Goal: Task Accomplishment & Management: Manage account settings

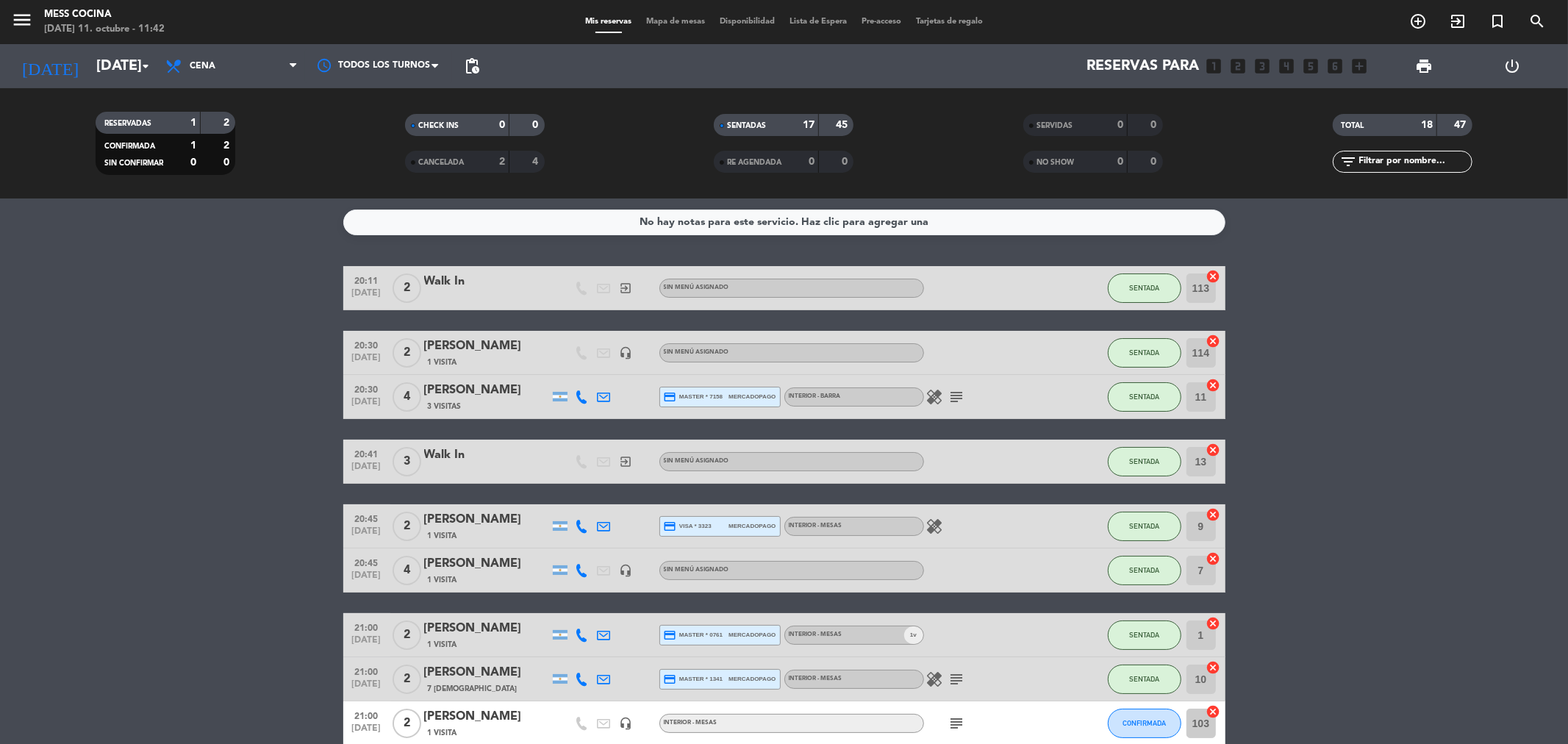
drag, startPoint x: 64, startPoint y: 407, endPoint x: 1567, endPoint y: 688, distance: 1529.0
click at [1567, 688] on bookings-row "20:11 [DATE] 2 Walk In exit_to_app Sin menú asignado SENTADA 113 cancel 20:30 […" at bounding box center [784, 745] width 1568 height 959
click at [202, 204] on div "No hay notas para este servicio. Haz clic para agregar una 20:11 [DATE] 2 Walk …" at bounding box center [784, 471] width 1568 height 546
click at [111, 54] on input "[DATE]" at bounding box center [182, 65] width 187 height 32
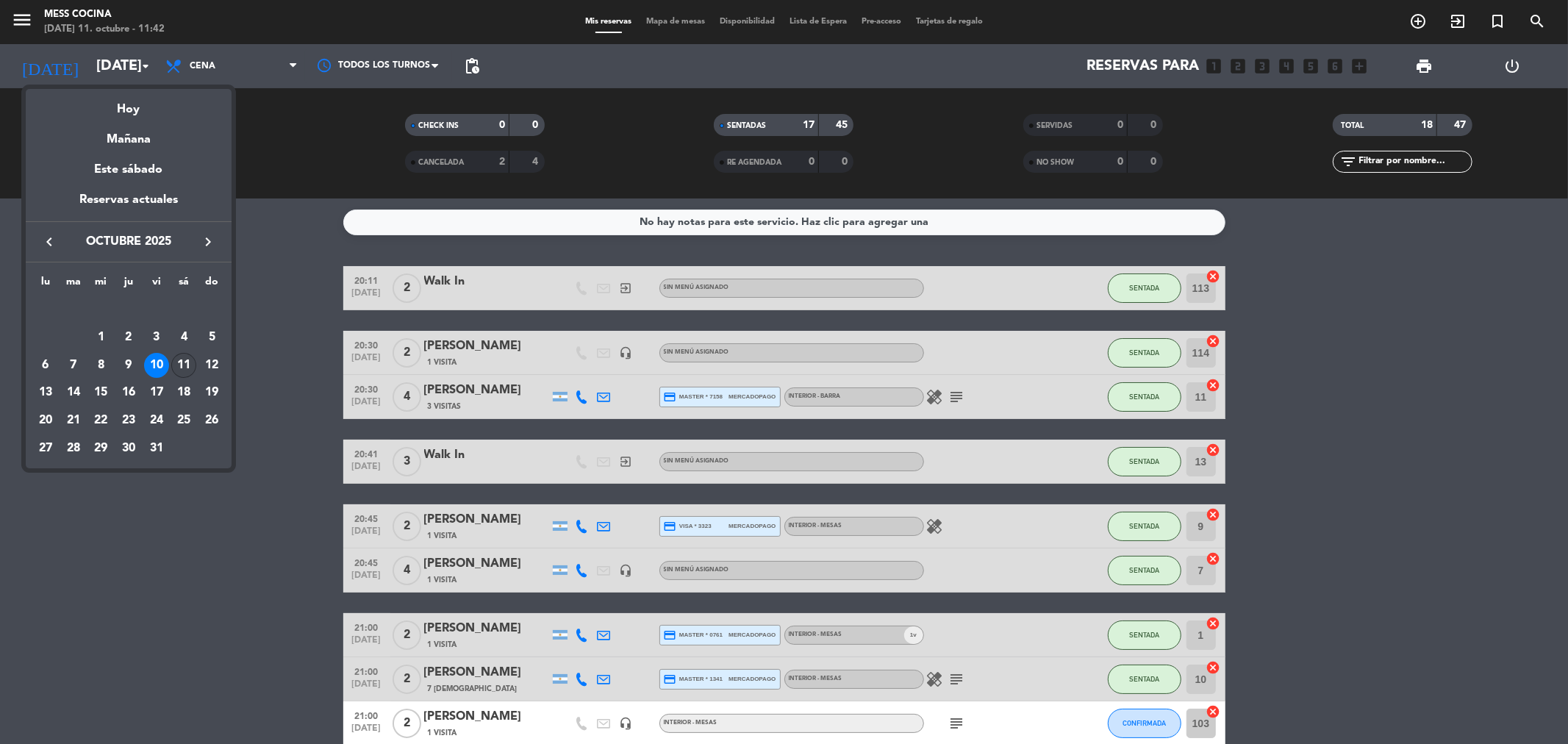
click at [188, 369] on div "11" at bounding box center [183, 365] width 25 height 25
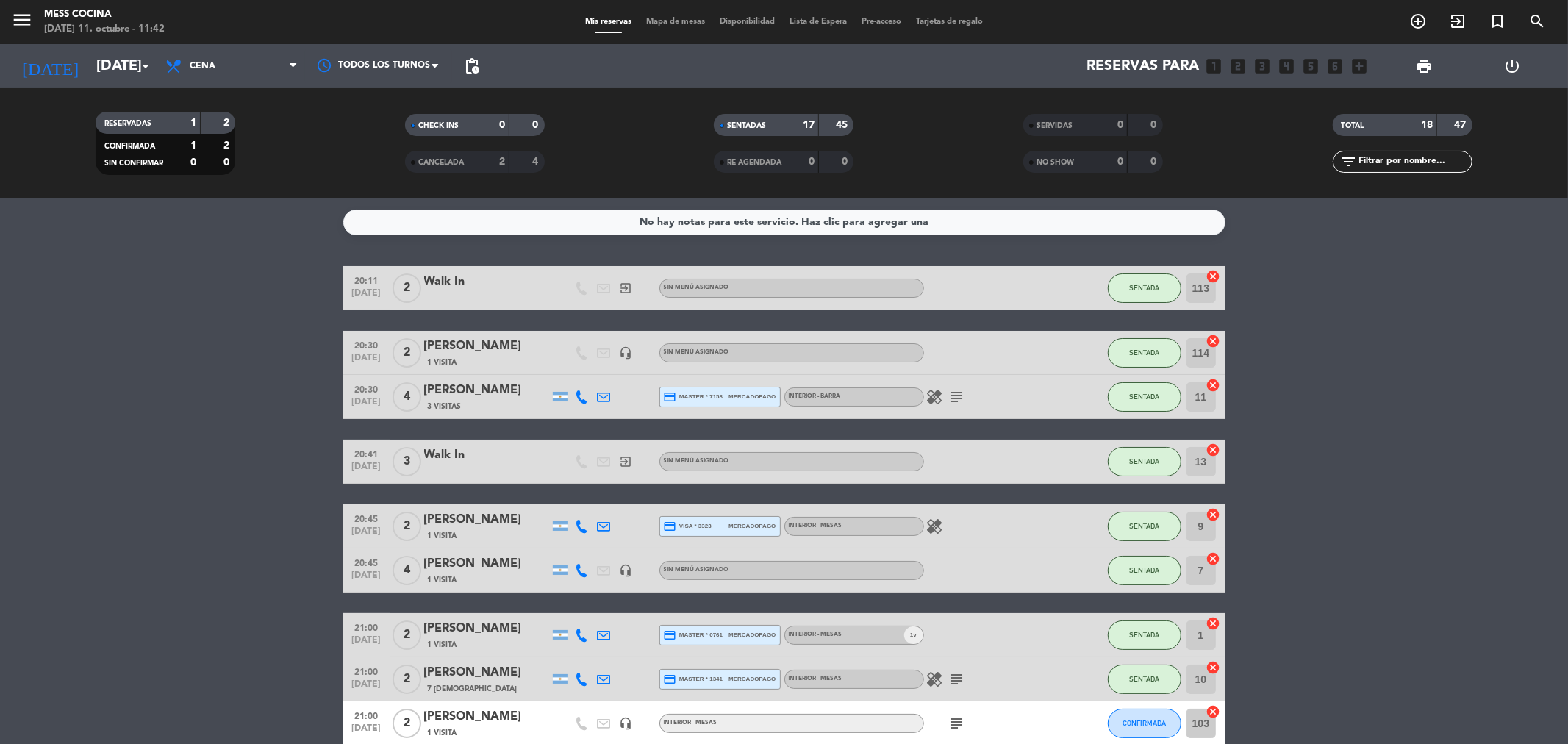
type input "[DATE]"
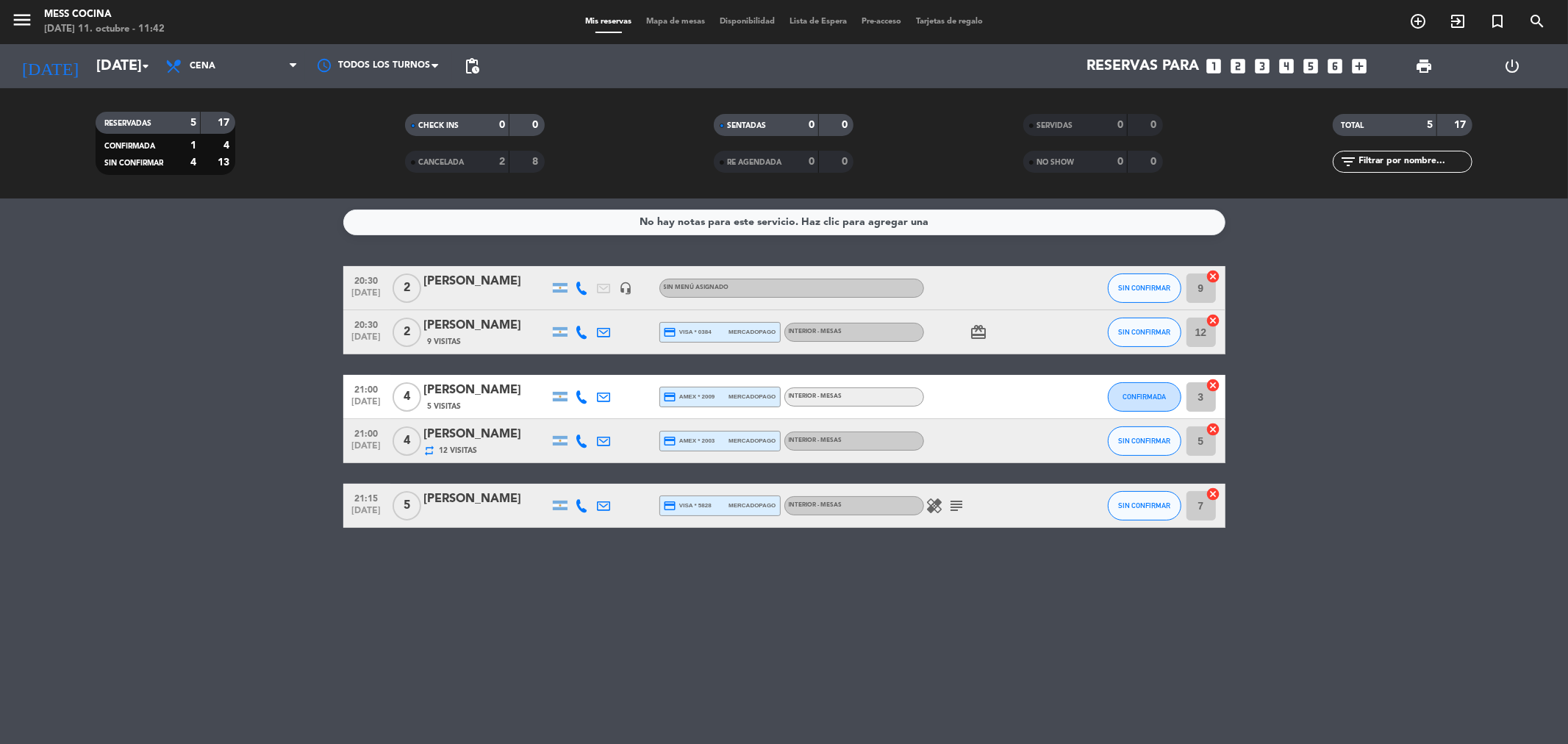
drag, startPoint x: 447, startPoint y: 445, endPoint x: 1297, endPoint y: 783, distance: 914.7
click at [1297, 743] on html "close × Mess Cocina × chrome_reader_mode Listado de Reservas account_box Client…" at bounding box center [784, 372] width 1568 height 744
click at [1050, 687] on div "No hay notas para este servicio. Haz clic para agregar una 20:30 [DATE] 2 [PERS…" at bounding box center [784, 471] width 1568 height 546
drag, startPoint x: 861, startPoint y: 637, endPoint x: 302, endPoint y: 465, distance: 584.9
click at [302, 465] on div "No hay notas para este servicio. Haz clic para agregar una 20:30 [DATE] 2 [PERS…" at bounding box center [784, 471] width 1568 height 546
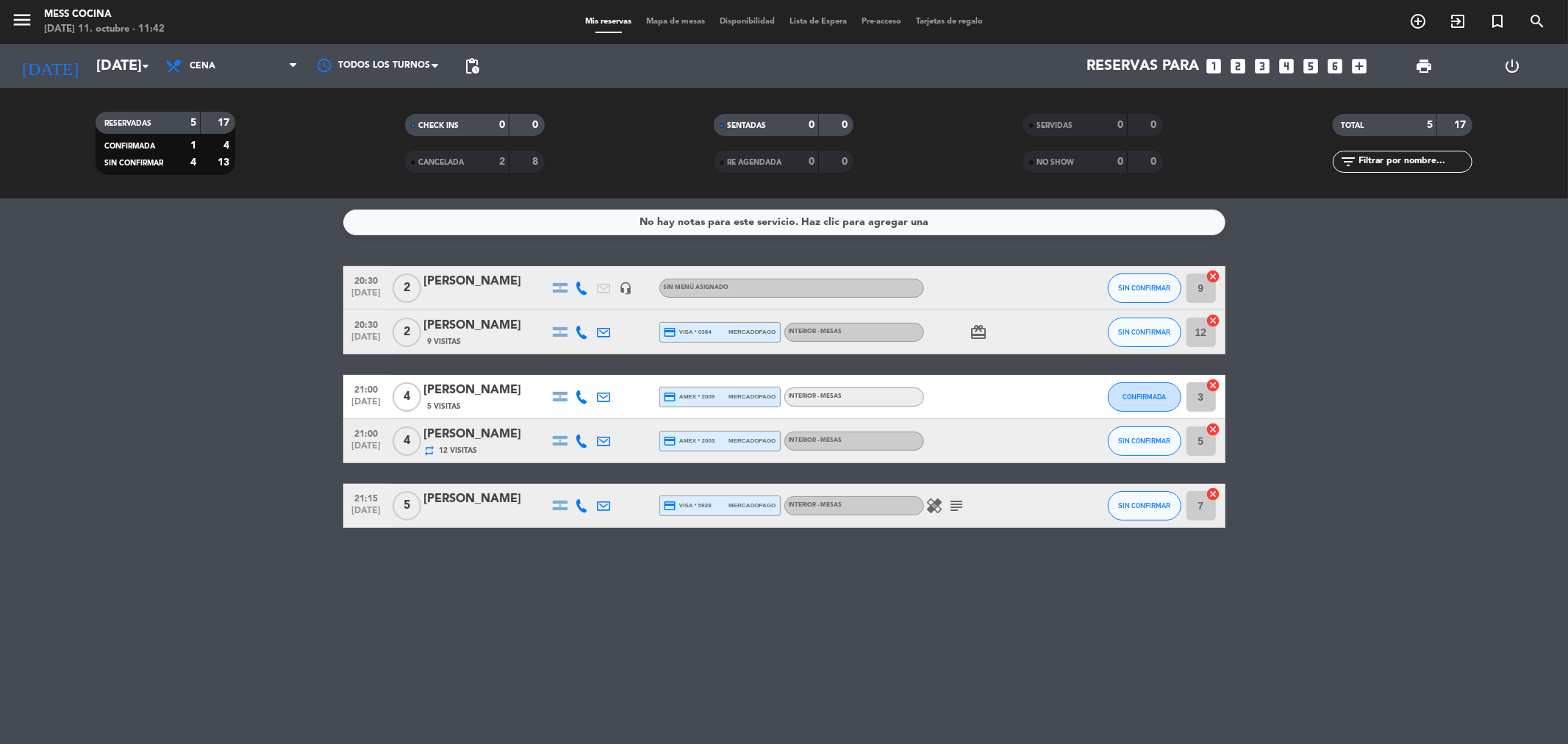
click at [236, 424] on bookings-row "20:30 [DATE] 2 [PERSON_NAME] headset_mic Sin menú asignado SIN CONFIRMAR 9 canc…" at bounding box center [784, 397] width 1568 height 262
drag, startPoint x: 236, startPoint y: 424, endPoint x: 986, endPoint y: 623, distance: 776.0
click at [986, 623] on div "No hay notas para este servicio. Haz clic para agregar una 20:30 [DATE] 2 [PERS…" at bounding box center [784, 471] width 1568 height 546
drag, startPoint x: 986, startPoint y: 623, endPoint x: 257, endPoint y: 435, distance: 752.9
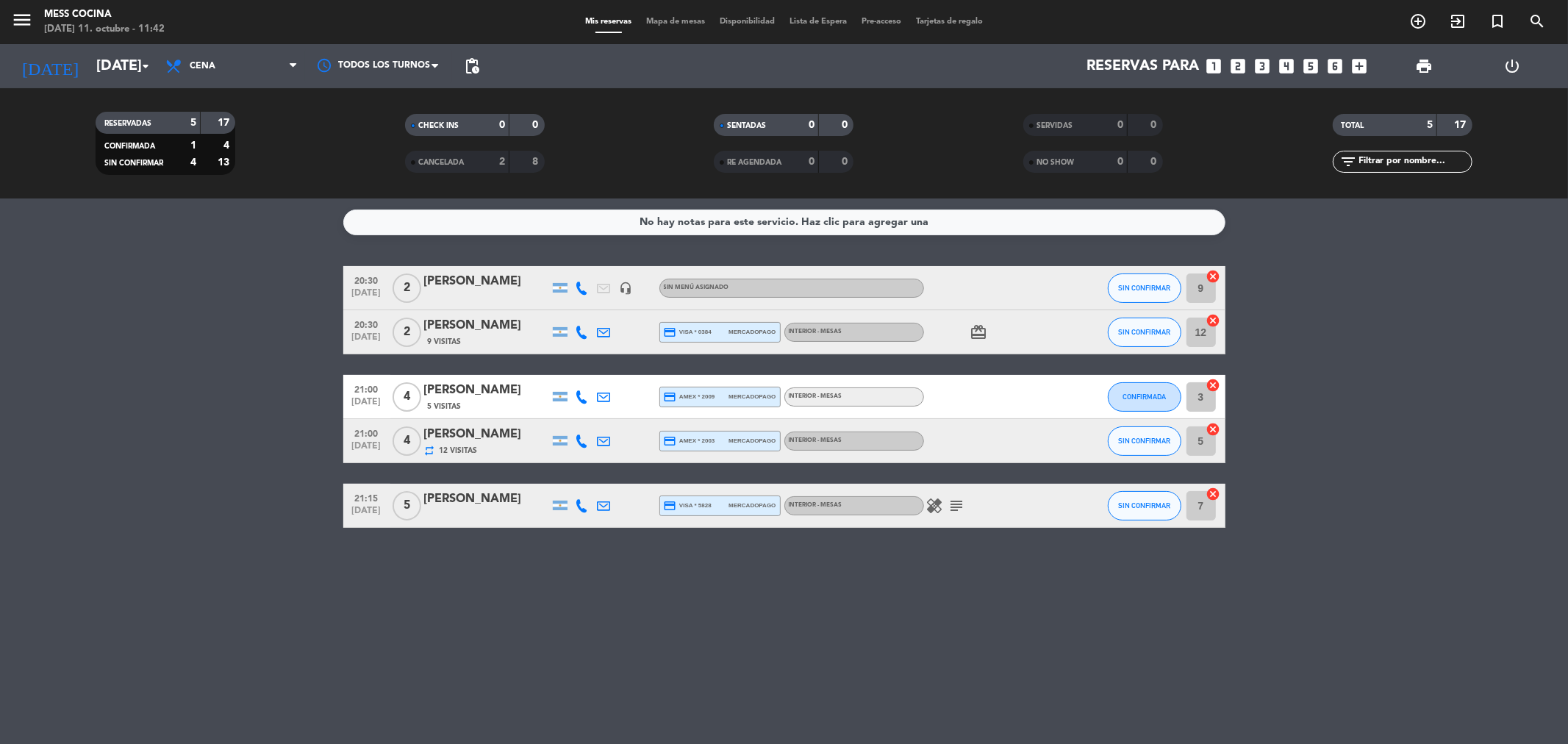
click at [257, 435] on div "No hay notas para este servicio. Haz clic para agregar una 20:30 [DATE] 2 [PERS…" at bounding box center [784, 471] width 1568 height 546
drag, startPoint x: 257, startPoint y: 435, endPoint x: 778, endPoint y: 623, distance: 553.9
click at [778, 623] on div "No hay notas para este servicio. Haz clic para agregar una 20:30 [DATE] 2 [PERS…" at bounding box center [784, 471] width 1568 height 546
drag, startPoint x: 778, startPoint y: 623, endPoint x: 781, endPoint y: 582, distance: 41.1
click at [778, 623] on div "No hay notas para este servicio. Haz clic para agregar una 20:30 [DATE] 2 [PERS…" at bounding box center [784, 471] width 1568 height 546
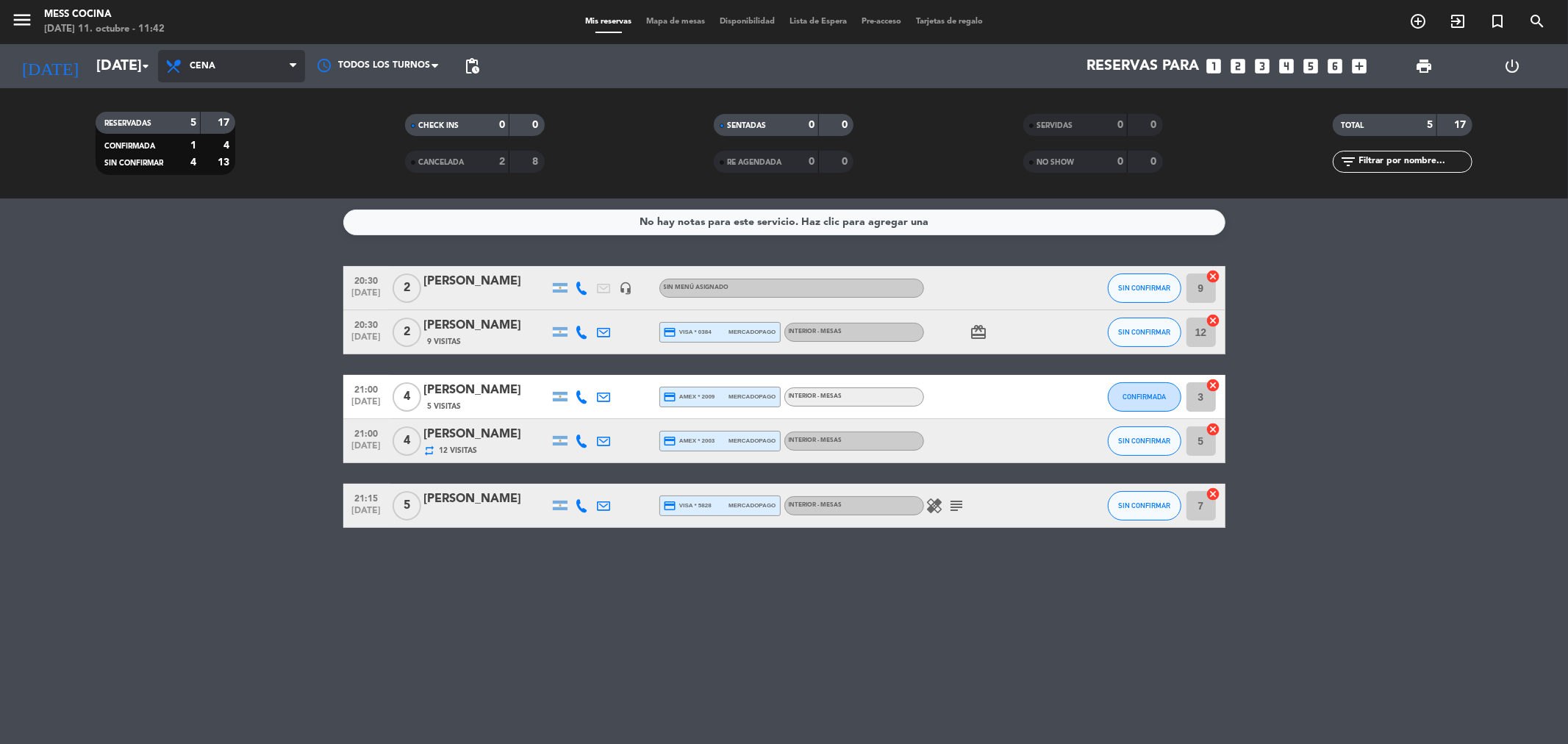
click at [248, 60] on span "Cena" at bounding box center [232, 65] width 147 height 32
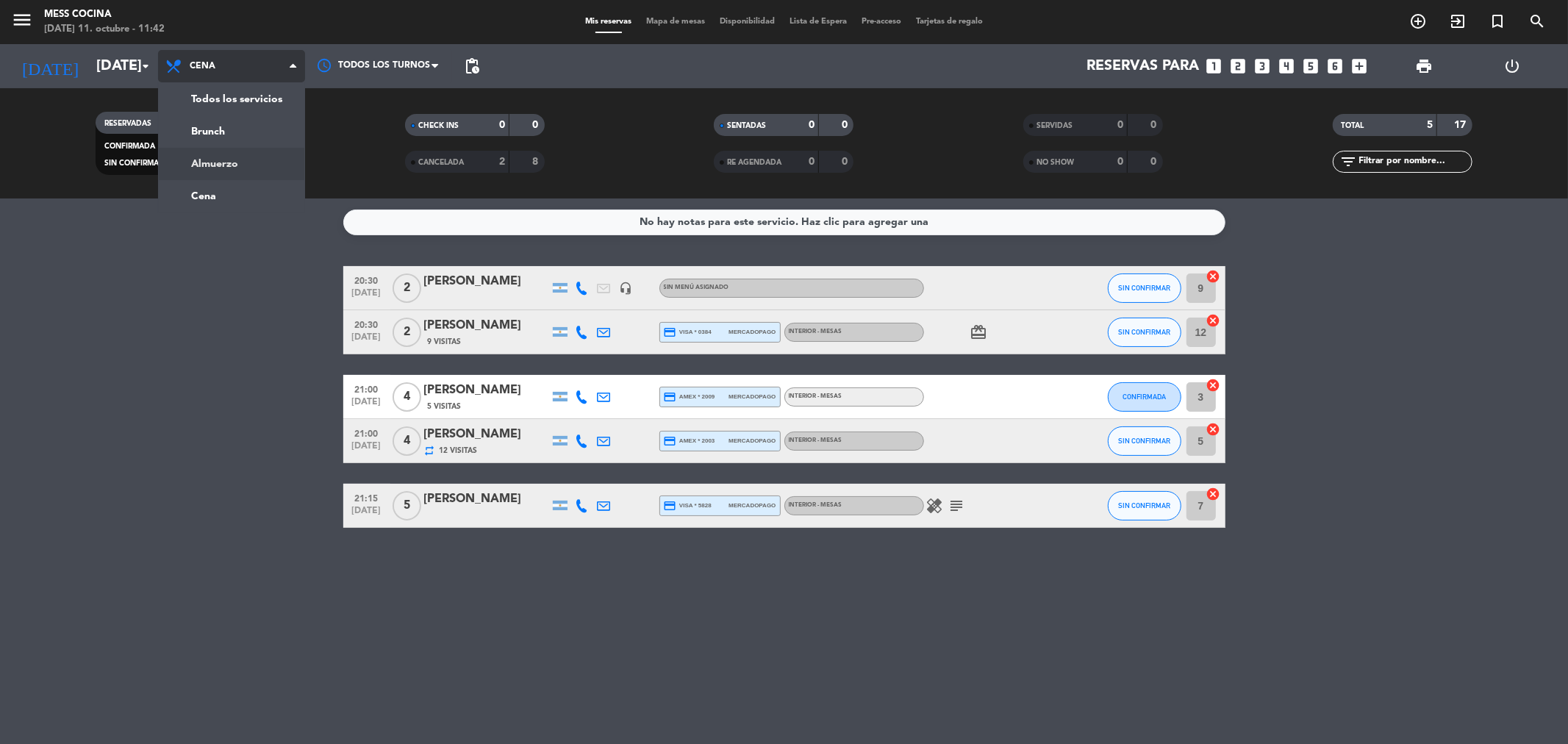
click at [233, 164] on div "menu Mess Cocina [DATE] 11. octubre - 11:42 Mis reservas Mapa de mesas Disponib…" at bounding box center [784, 99] width 1568 height 199
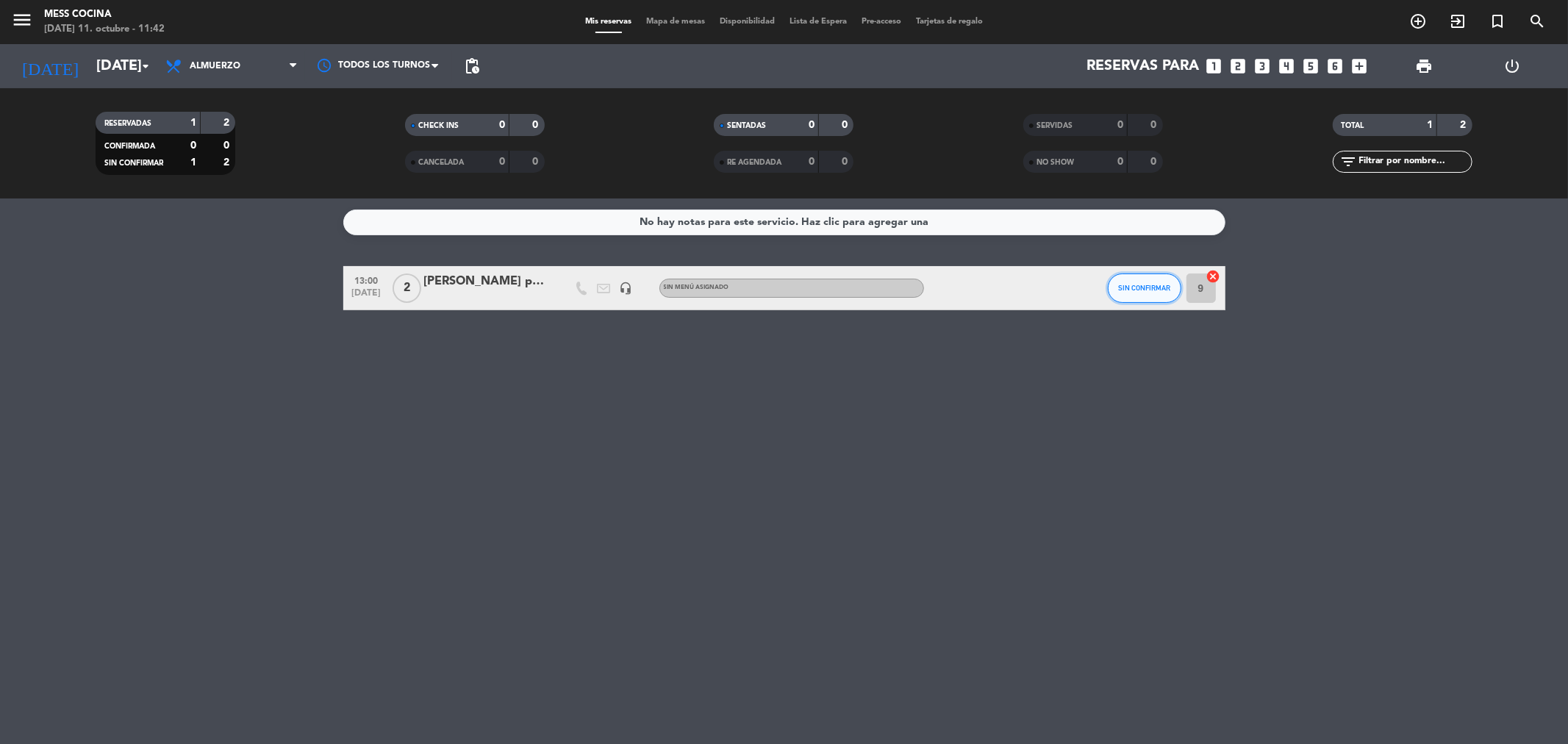
click at [1127, 288] on span "SIN CONFIRMAR" at bounding box center [1144, 287] width 52 height 8
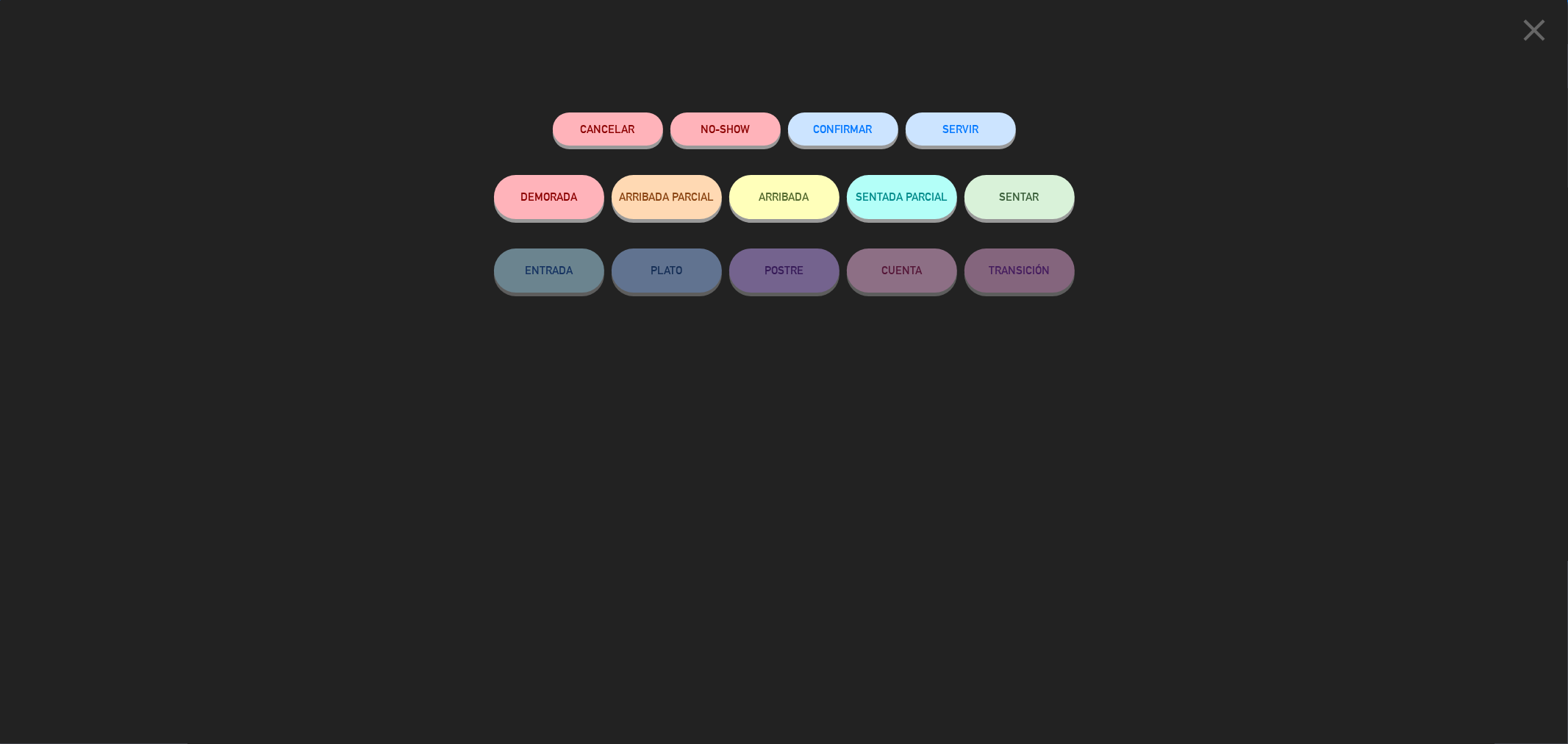
click at [862, 126] on span "CONFIRMAR" at bounding box center [843, 129] width 59 height 13
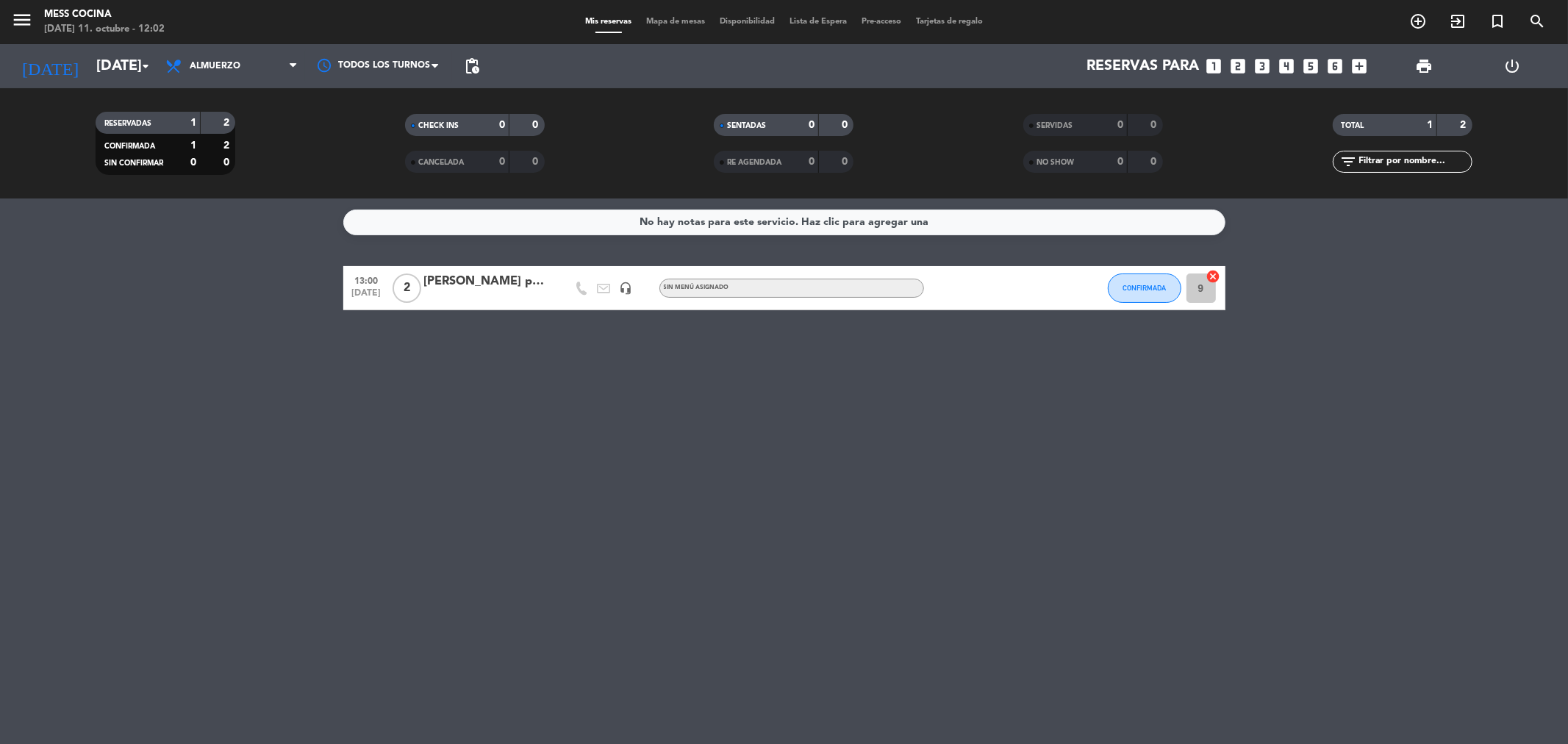
drag, startPoint x: 160, startPoint y: 246, endPoint x: 820, endPoint y: 471, distance: 697.3
click at [820, 471] on div "No hay notas para este servicio. Haz clic para agregar una 13:00 [DATE] 2 [PERS…" at bounding box center [784, 471] width 1568 height 546
drag, startPoint x: 229, startPoint y: 302, endPoint x: 1121, endPoint y: 415, distance: 899.1
click at [1121, 415] on div "No hay notas para este servicio. Haz clic para agregar una 13:00 [DATE] 2 [PERS…" at bounding box center [784, 471] width 1568 height 546
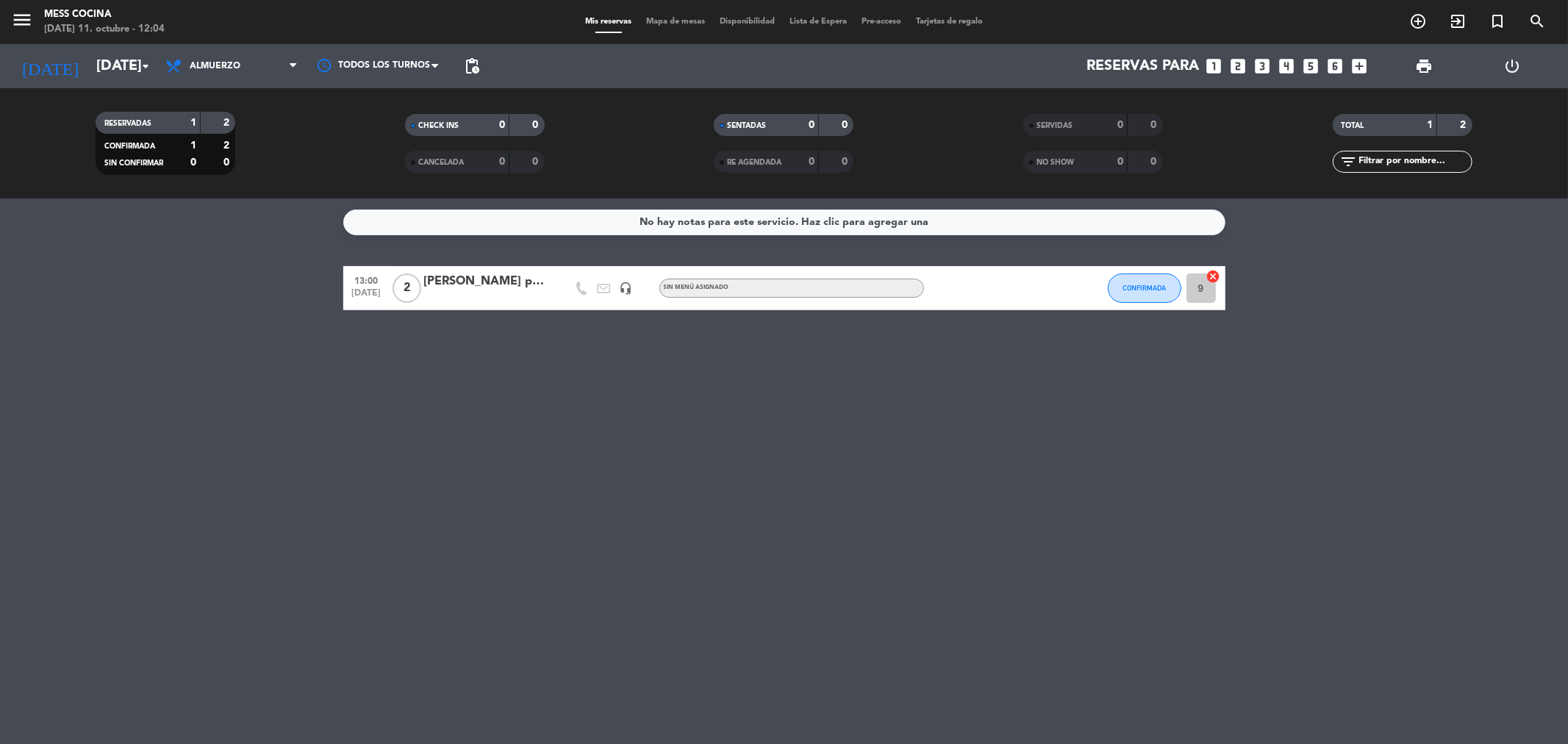
click at [1121, 415] on div "No hay notas para este servicio. Haz clic para agregar una 13:00 [DATE] 2 [PERS…" at bounding box center [784, 471] width 1568 height 546
drag, startPoint x: 1121, startPoint y: 415, endPoint x: 288, endPoint y: 247, distance: 849.8
click at [288, 247] on div "No hay notas para este servicio. Haz clic para agregar una 13:00 [DATE] 2 [PERS…" at bounding box center [784, 471] width 1568 height 546
drag, startPoint x: 288, startPoint y: 247, endPoint x: 707, endPoint y: 370, distance: 436.7
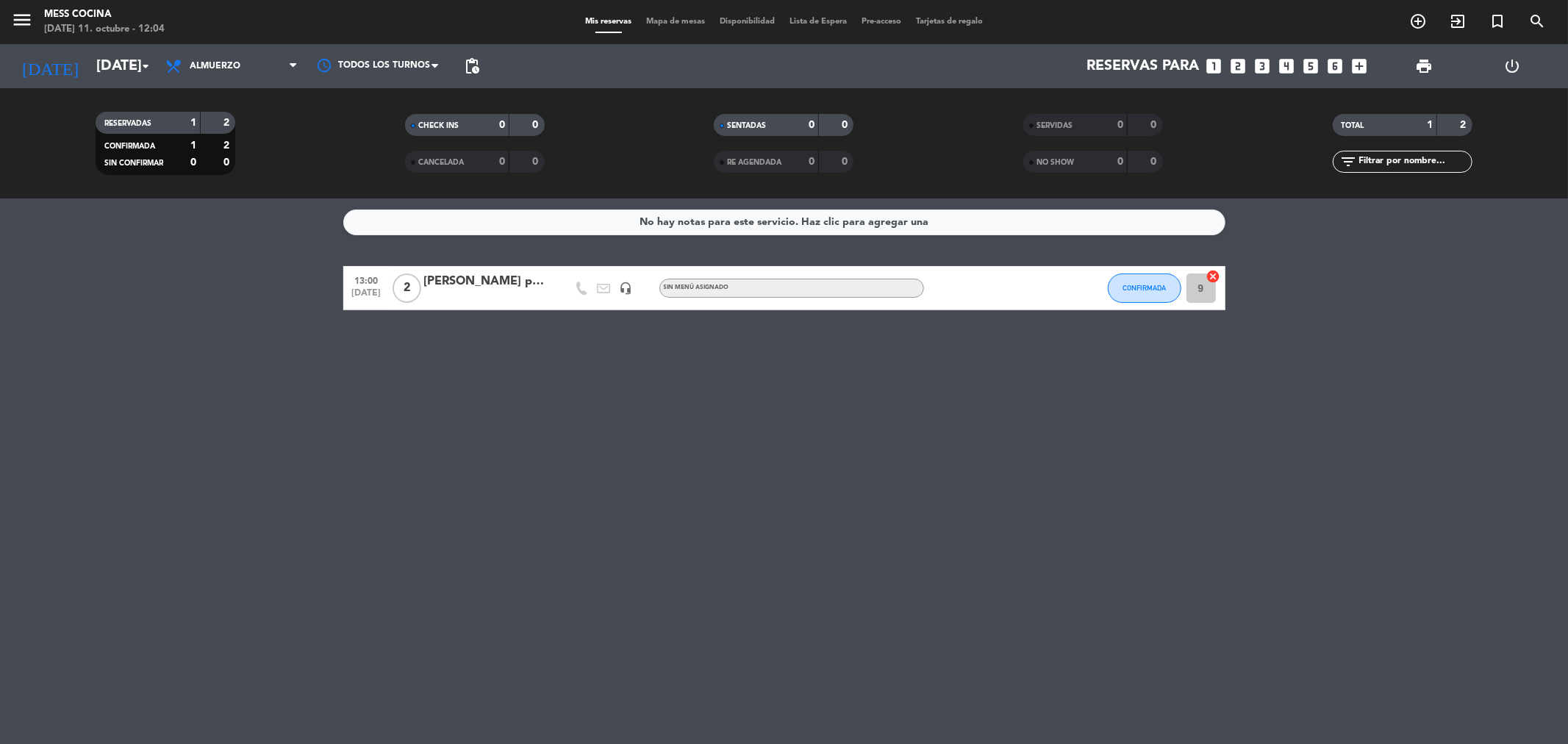
click at [707, 370] on div "No hay notas para este servicio. Haz clic para agregar una 13:00 [DATE] 2 [PERS…" at bounding box center [784, 471] width 1568 height 546
drag, startPoint x: 30, startPoint y: 342, endPoint x: 782, endPoint y: 448, distance: 759.4
click at [782, 448] on div "No hay notas para este servicio. Haz clic para agregar una 13:00 [DATE] 2 [PERS…" at bounding box center [784, 471] width 1568 height 546
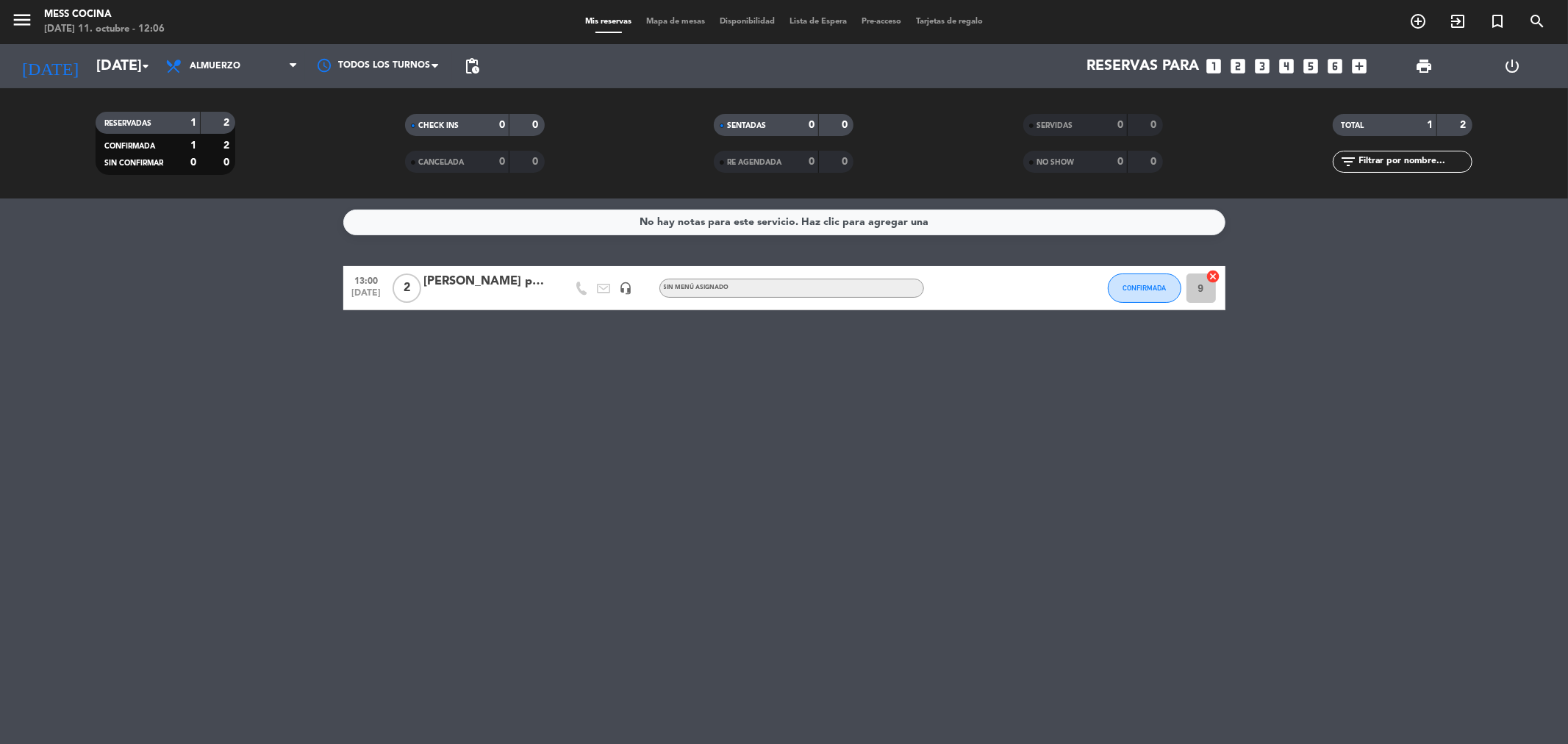
drag, startPoint x: 782, startPoint y: 448, endPoint x: 288, endPoint y: 223, distance: 542.8
click at [288, 223] on div "No hay notas para este servicio. Haz clic para agregar una 13:00 [DATE] 2 [PERS…" at bounding box center [784, 471] width 1568 height 546
click at [288, 223] on service-notes "No hay notas para este servicio. Haz clic para agregar una" at bounding box center [784, 223] width 1568 height 26
drag, startPoint x: 288, startPoint y: 223, endPoint x: 680, endPoint y: 485, distance: 471.5
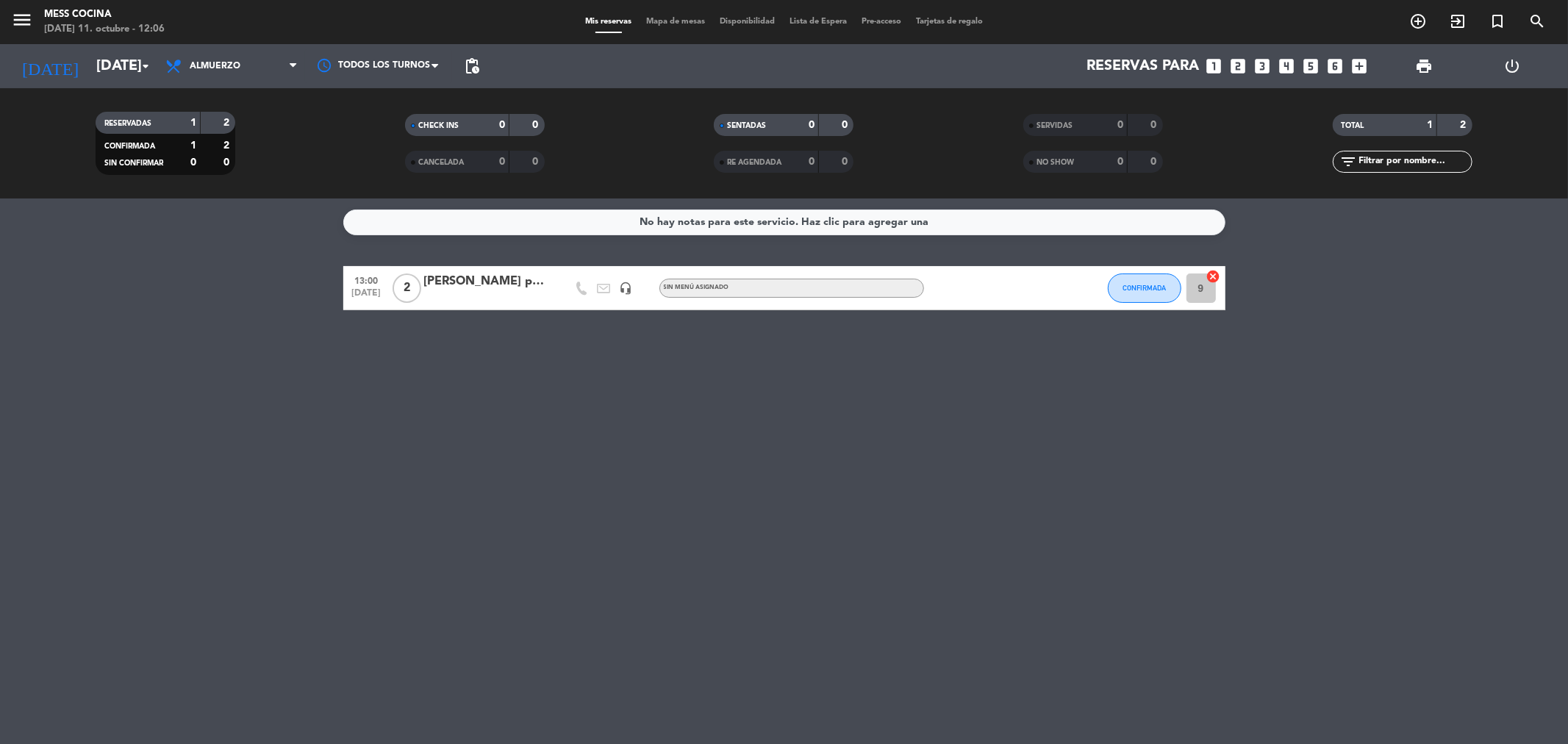
click at [680, 485] on div "No hay notas para este servicio. Haz clic para agregar una 13:00 [DATE] 2 [PERS…" at bounding box center [784, 471] width 1568 height 546
drag, startPoint x: 680, startPoint y: 485, endPoint x: 35, endPoint y: 203, distance: 704.0
click at [35, 203] on div "No hay notas para este servicio. Haz clic para agregar una 13:00 [DATE] 2 [PERS…" at bounding box center [784, 471] width 1568 height 546
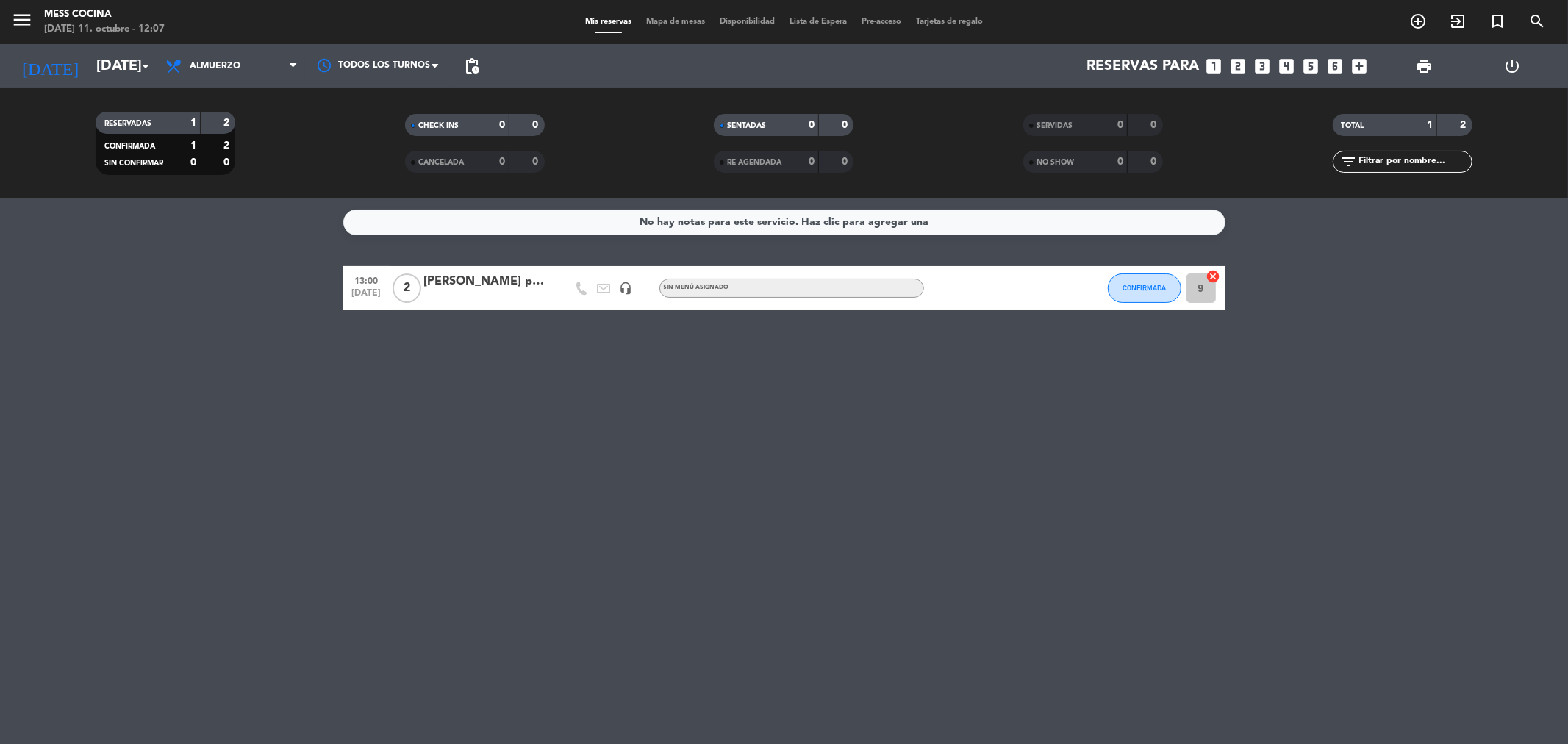
drag, startPoint x: 35, startPoint y: 203, endPoint x: 780, endPoint y: 448, distance: 784.3
click at [780, 448] on div "No hay notas para este servicio. Haz clic para agregar una 13:00 [DATE] 2 [PERS…" at bounding box center [784, 471] width 1568 height 546
drag, startPoint x: 250, startPoint y: 326, endPoint x: 777, endPoint y: 382, distance: 530.0
click at [777, 382] on div "No hay notas para este servicio. Haz clic para agregar una 13:00 [DATE] 2 [PERS…" at bounding box center [784, 471] width 1568 height 546
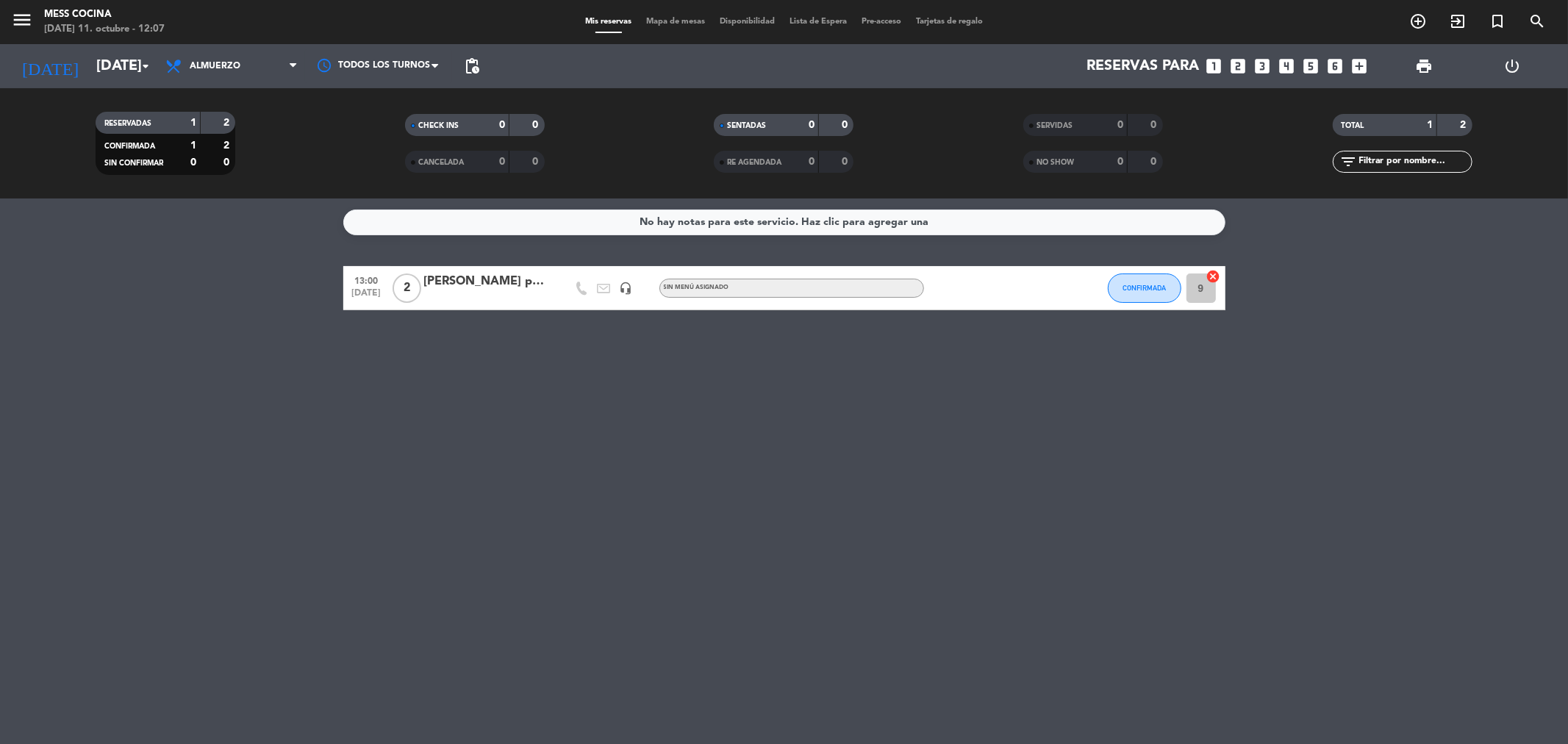
click at [777, 382] on div "No hay notas para este servicio. Haz clic para agregar una 13:00 [DATE] 2 [PERS…" at bounding box center [784, 471] width 1568 height 546
drag, startPoint x: 777, startPoint y: 382, endPoint x: 221, endPoint y: 296, distance: 562.6
click at [221, 296] on div "No hay notas para este servicio. Haz clic para agregar una 13:00 [DATE] 2 [PERS…" at bounding box center [784, 471] width 1568 height 546
click at [221, 296] on bookings-row "13:00 [DATE] 2 [PERSON_NAME] Courbrnt prensa headset_mic Sin menú asignado CONF…" at bounding box center [784, 288] width 1568 height 44
drag, startPoint x: 152, startPoint y: 296, endPoint x: 1234, endPoint y: 399, distance: 1086.9
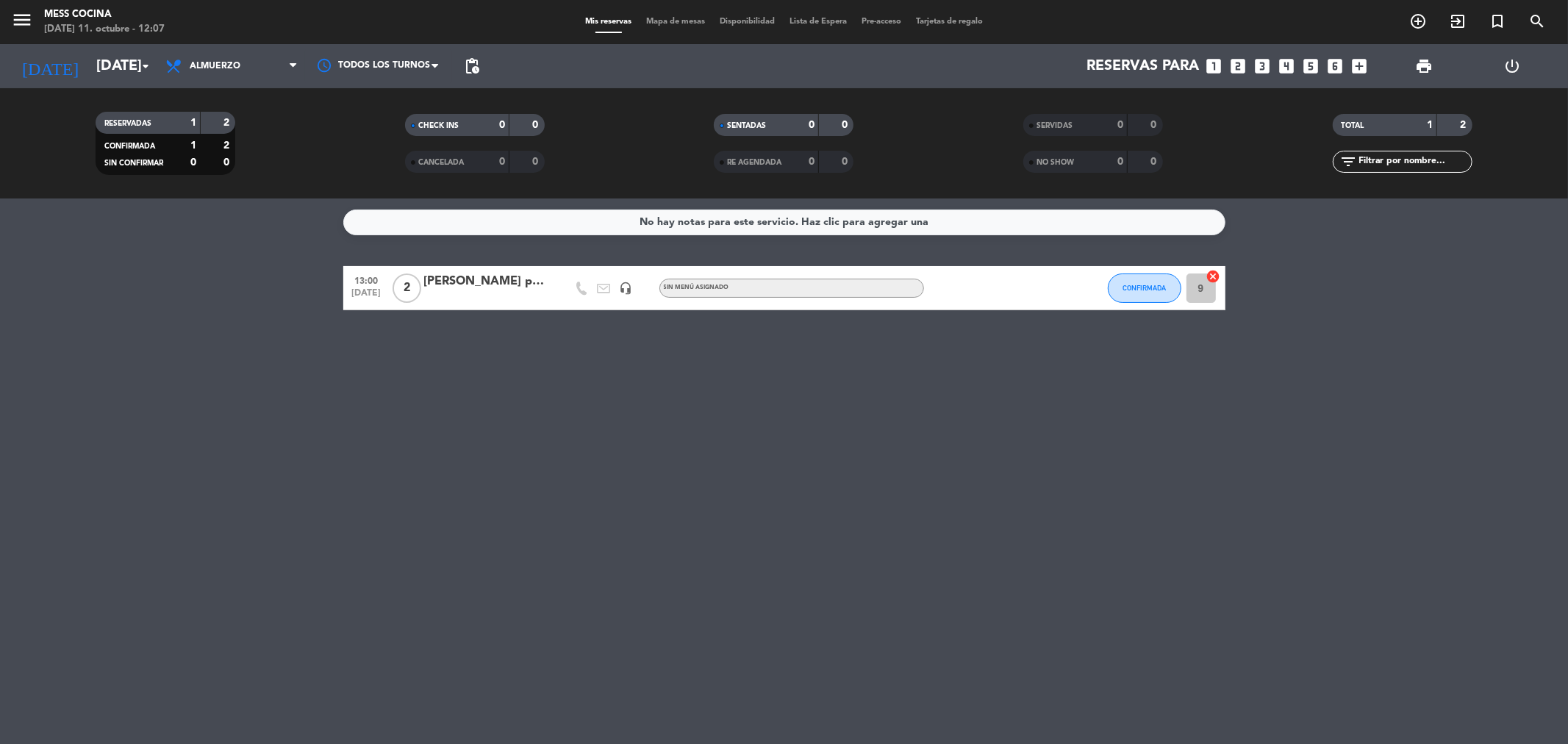
click at [1234, 399] on div "No hay notas para este servicio. Haz clic para agregar una 13:00 [DATE] 2 [PERS…" at bounding box center [784, 471] width 1568 height 546
drag, startPoint x: 1191, startPoint y: 388, endPoint x: 195, endPoint y: 248, distance: 1005.8
click at [195, 248] on div "No hay notas para este servicio. Haz clic para agregar una 13:00 [DATE] 2 [PERS…" at bounding box center [784, 471] width 1568 height 546
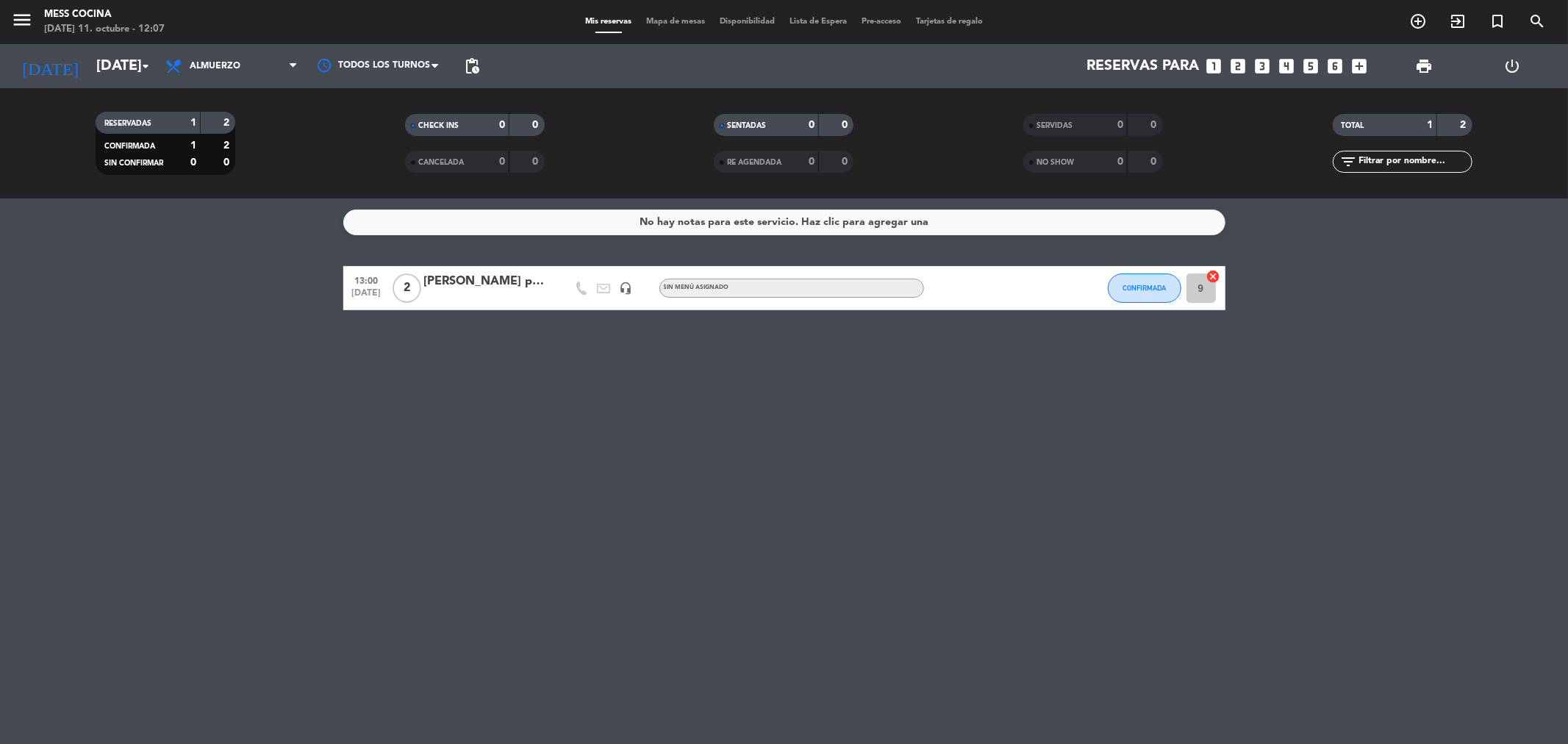
drag, startPoint x: 195, startPoint y: 248, endPoint x: 1056, endPoint y: 352, distance: 867.3
click at [1056, 352] on div "No hay notas para este servicio. Haz clic para agregar una 13:00 [DATE] 2 [PERS…" at bounding box center [784, 471] width 1568 height 546
drag, startPoint x: 1056, startPoint y: 352, endPoint x: 341, endPoint y: 288, distance: 717.9
click at [341, 288] on div "No hay notas para este servicio. Haz clic para agregar una 13:00 [DATE] 2 [PERS…" at bounding box center [784, 471] width 1568 height 546
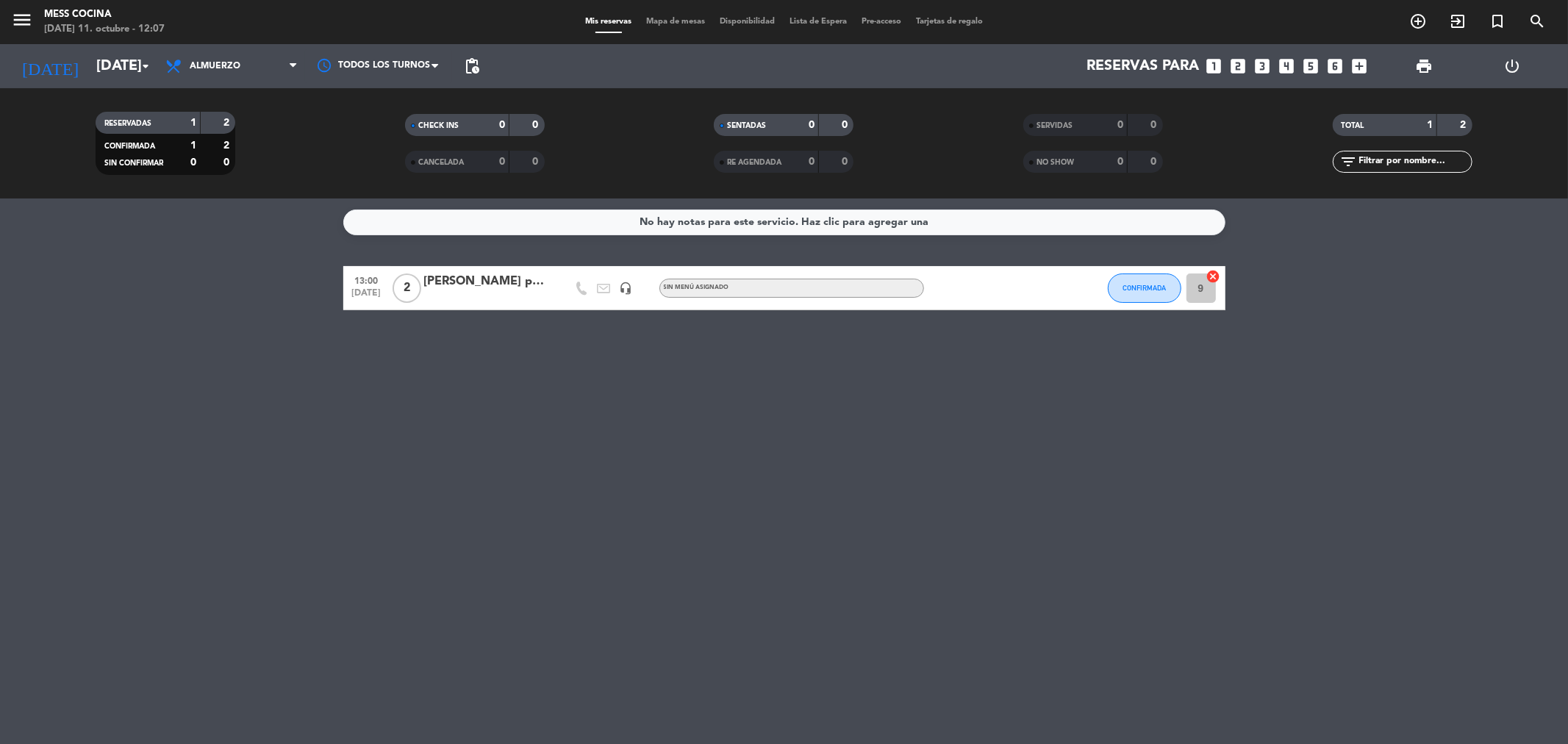
click at [119, 238] on div "No hay notas para este servicio. Haz clic para agregar una 13:00 [DATE] 2 [PERS…" at bounding box center [784, 471] width 1568 height 546
drag, startPoint x: 494, startPoint y: 266, endPoint x: 1027, endPoint y: 357, distance: 540.7
click at [1026, 355] on div "No hay notas para este servicio. Haz clic para agregar una 13:00 [DATE] 2 [PERS…" at bounding box center [784, 471] width 1568 height 546
click at [1027, 357] on div "No hay notas para este servicio. Haz clic para agregar una 13:00 [DATE] 2 [PERS…" at bounding box center [784, 471] width 1568 height 546
drag, startPoint x: 342, startPoint y: 285, endPoint x: 748, endPoint y: 375, distance: 415.9
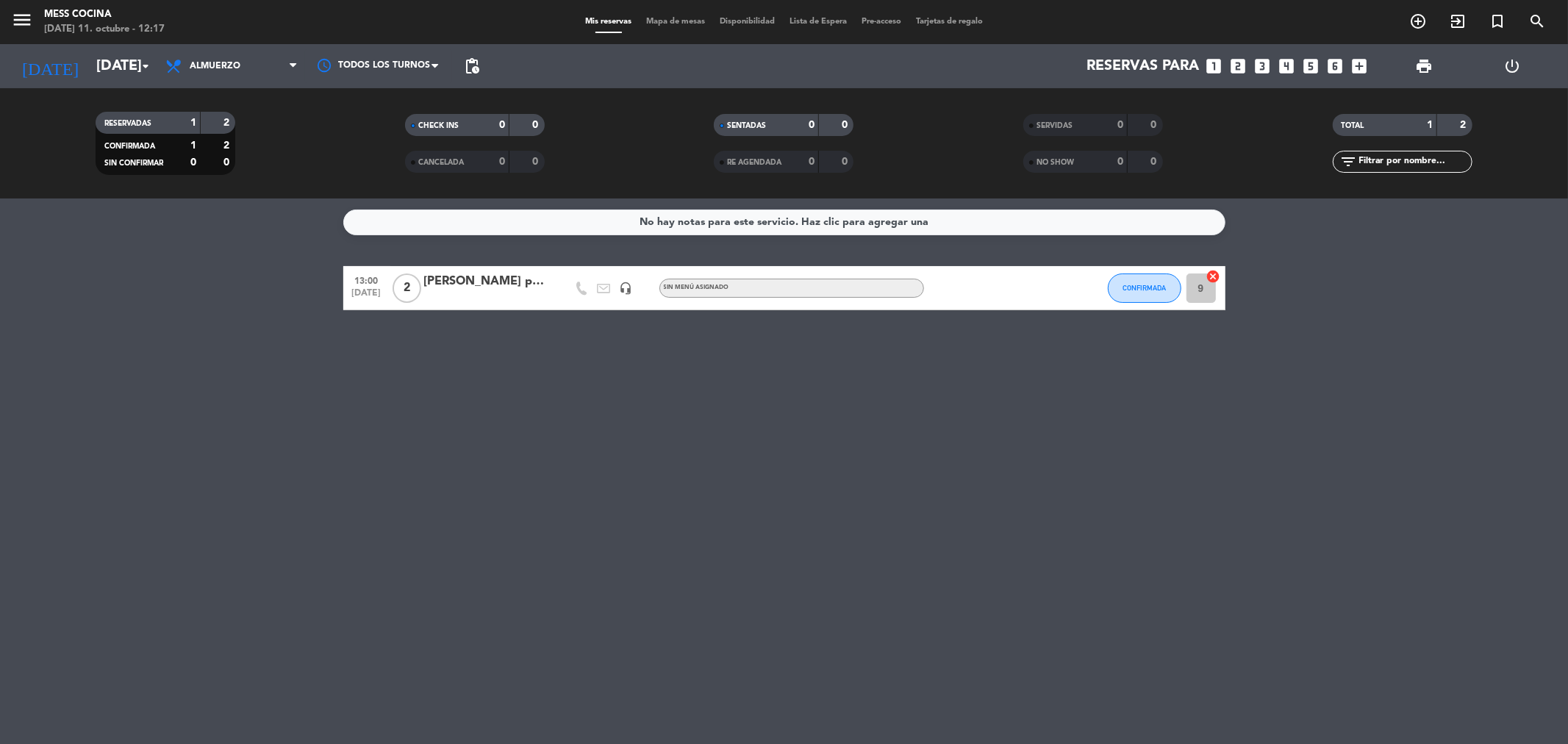
click at [748, 375] on div "No hay notas para este servicio. Haz clic para agregar una 13:00 [DATE] 2 [PERS…" at bounding box center [784, 471] width 1568 height 546
click at [130, 53] on input "[DATE]" at bounding box center [182, 65] width 187 height 32
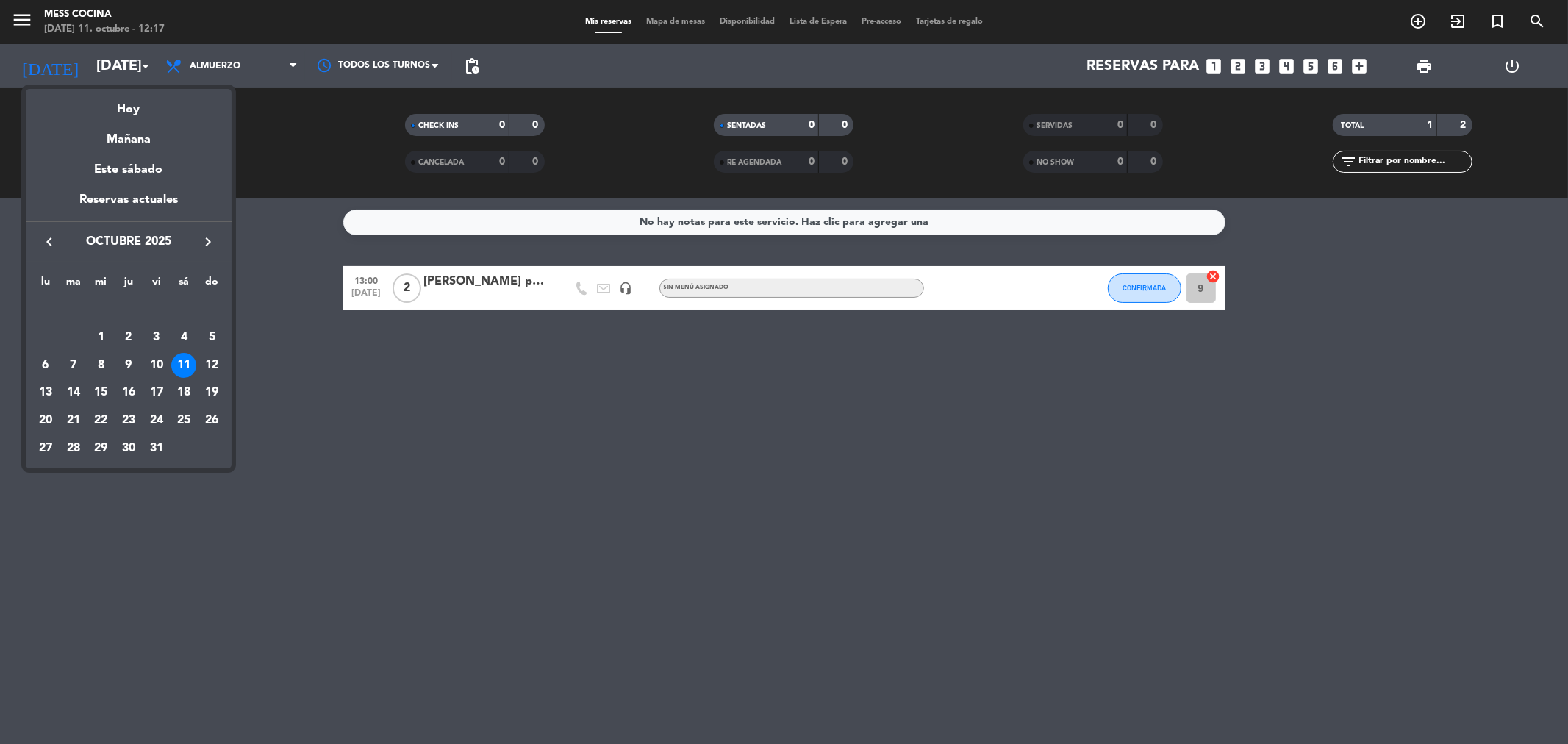
click at [217, 52] on div at bounding box center [784, 372] width 1568 height 744
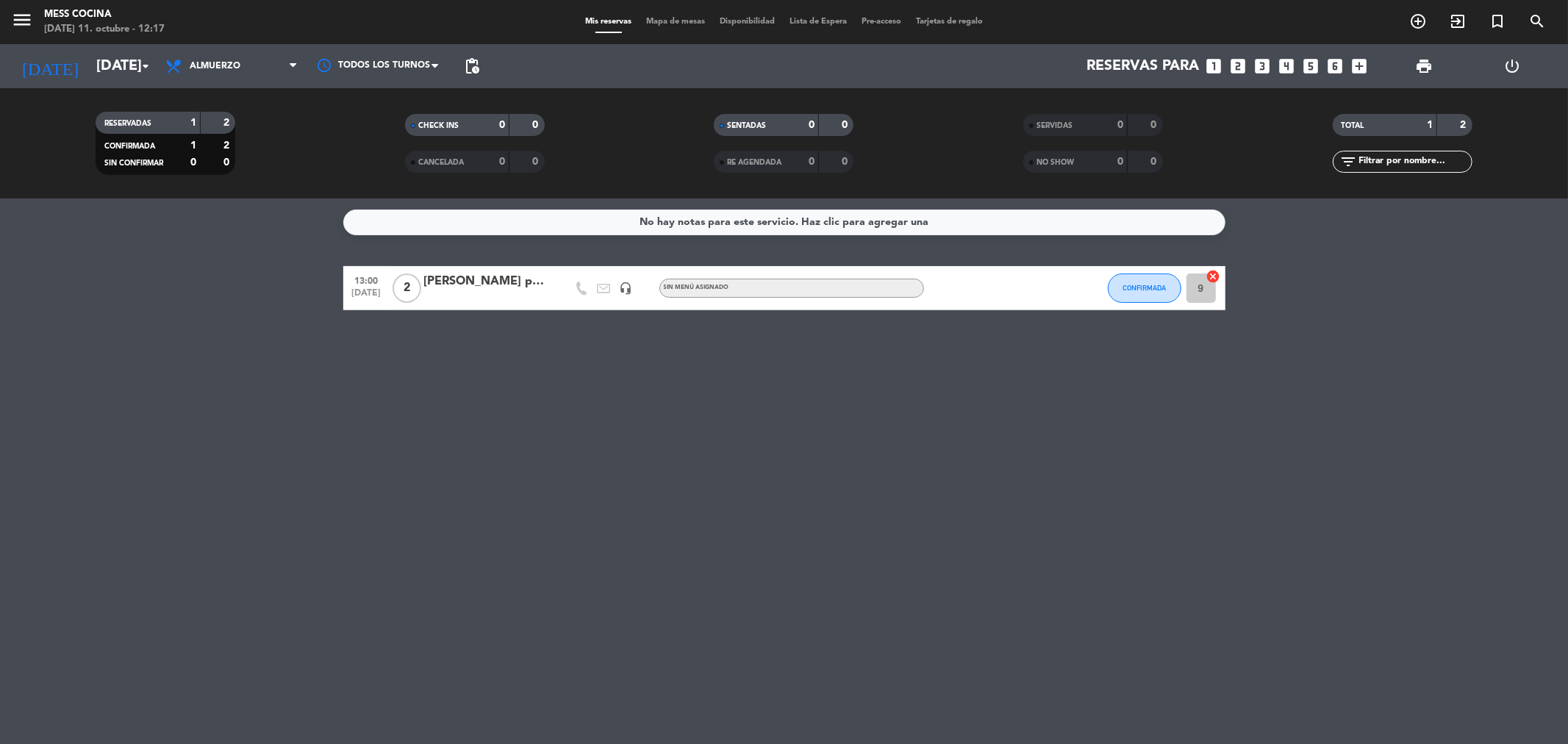
click at [217, 52] on span "Almuerzo" at bounding box center [232, 65] width 147 height 32
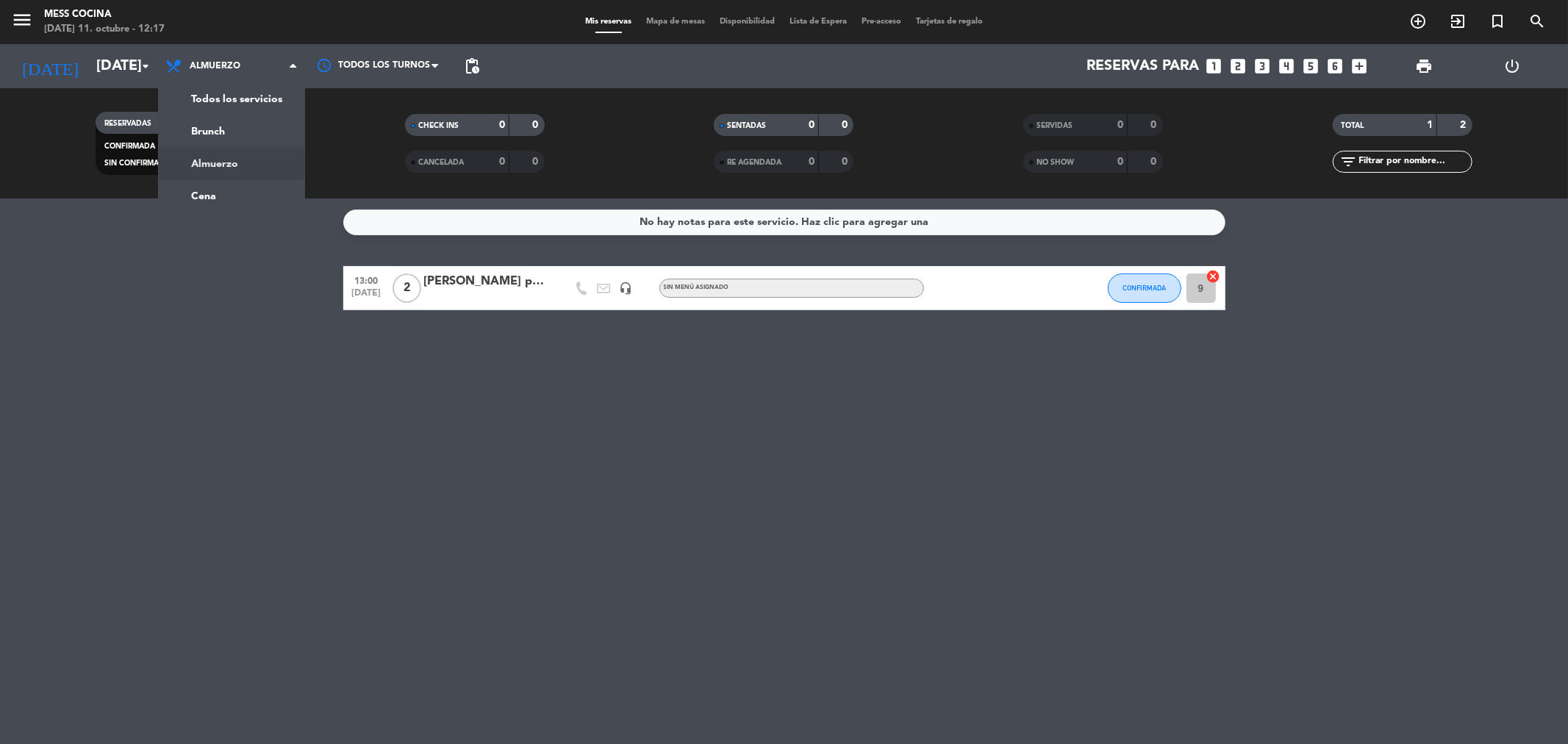
click at [217, 52] on span "Almuerzo" at bounding box center [232, 65] width 147 height 32
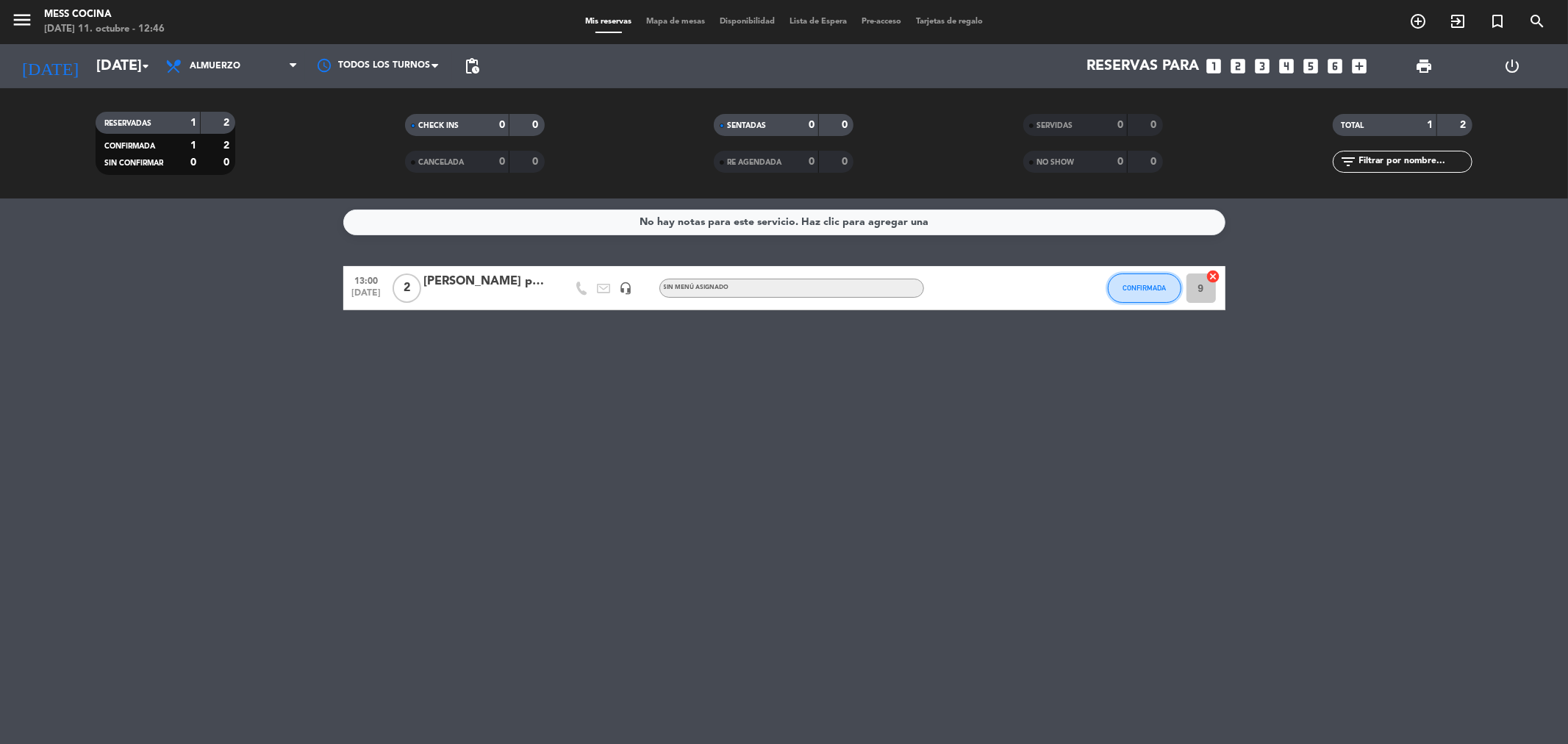
click at [1156, 288] on span "CONFIRMADA" at bounding box center [1144, 287] width 43 height 8
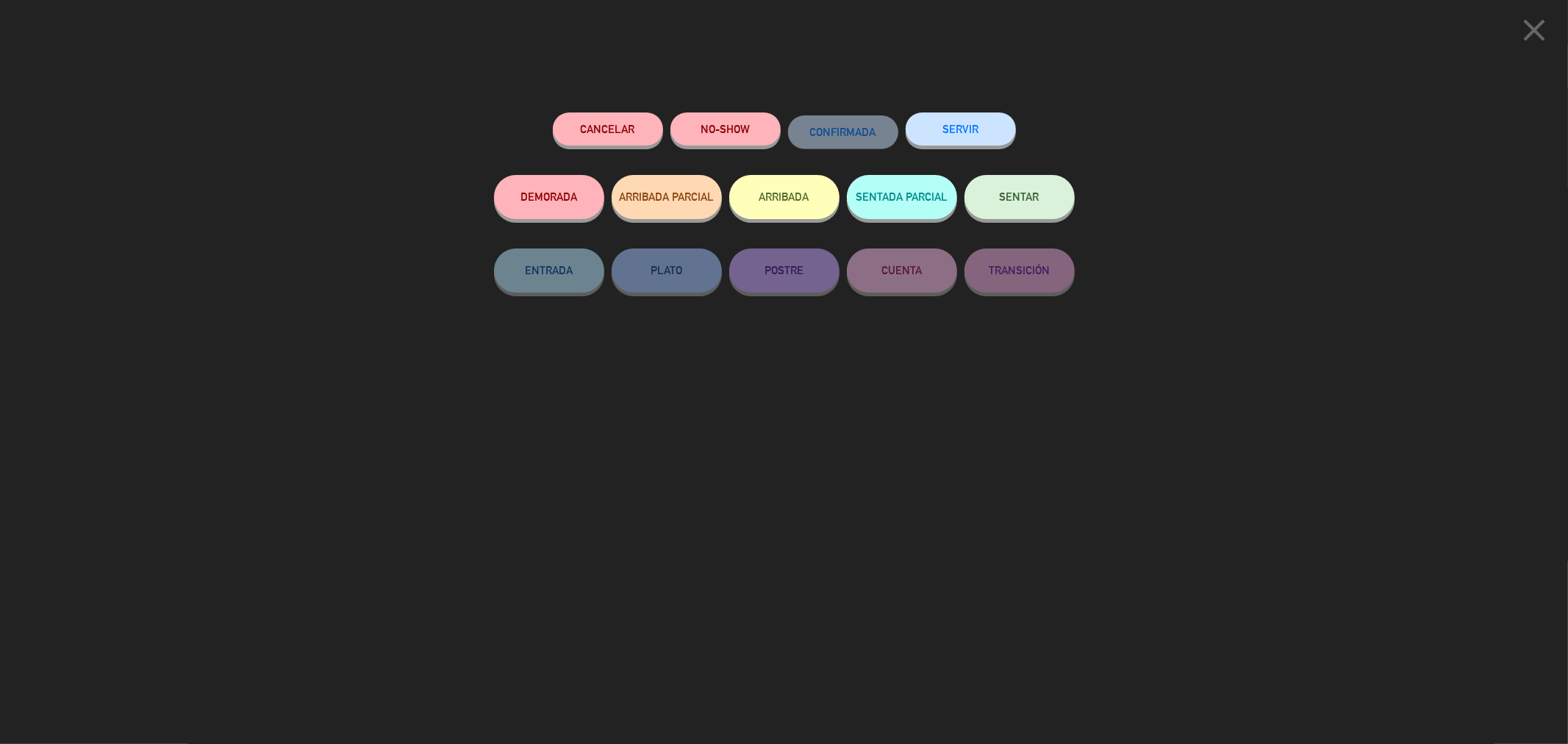
click at [1032, 175] on div "SENTAR" at bounding box center [1020, 212] width 110 height 74
click at [1028, 192] on button "SENTAR" at bounding box center [1020, 197] width 110 height 44
